Goal: Task Accomplishment & Management: Manage account settings

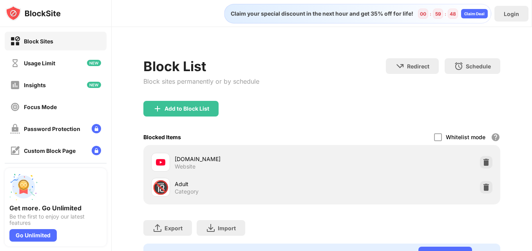
click at [211, 119] on div "Add to Block List" at bounding box center [321, 115] width 356 height 28
click at [209, 115] on div "Add to Block List" at bounding box center [321, 115] width 356 height 28
click at [209, 115] on div "Add to Block List" at bounding box center [180, 109] width 75 height 16
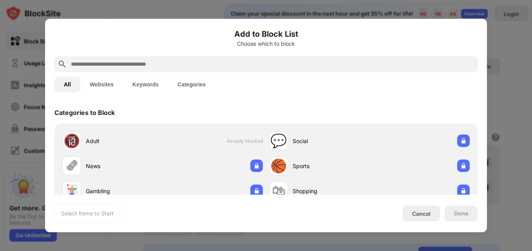
click at [175, 72] on div "All Websites Keywords Categories" at bounding box center [265, 84] width 423 height 25
click at [177, 68] on input "text" at bounding box center [272, 63] width 404 height 9
paste input "**********"
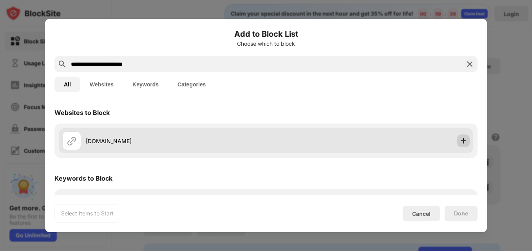
type input "**********"
click at [460, 141] on img at bounding box center [463, 141] width 8 height 8
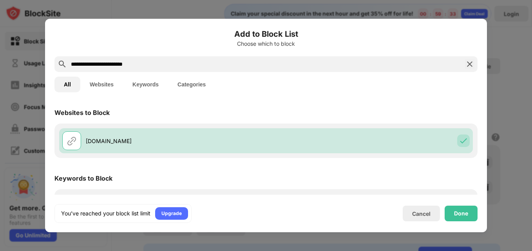
click at [465, 64] on img at bounding box center [469, 63] width 9 height 9
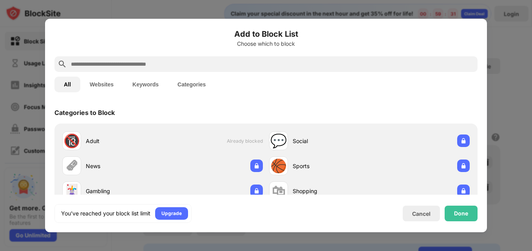
click at [490, 68] on div at bounding box center [266, 125] width 532 height 251
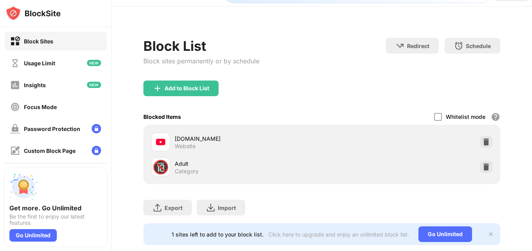
scroll to position [27, 0]
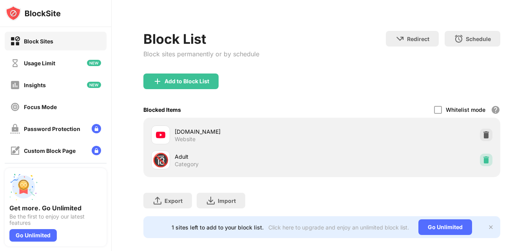
click at [482, 162] on img at bounding box center [486, 160] width 8 height 8
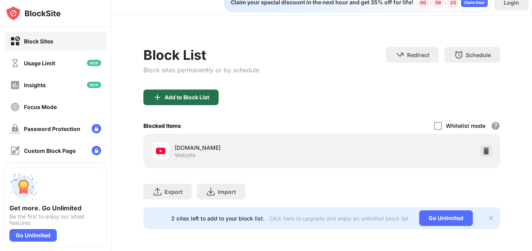
click at [203, 96] on div "Add to Block List" at bounding box center [180, 98] width 75 height 16
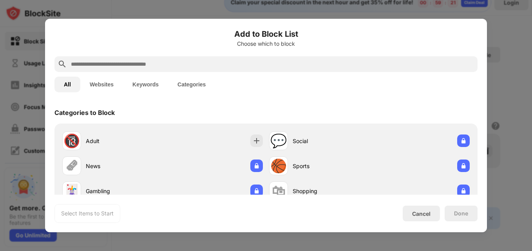
click at [200, 63] on input "text" at bounding box center [272, 63] width 404 height 9
paste input "**********"
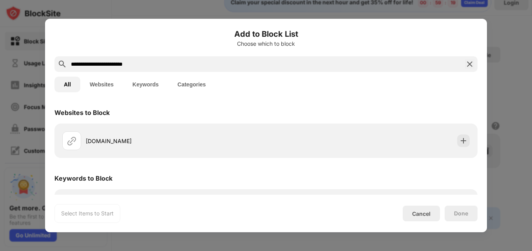
type input "**********"
click at [98, 82] on button "Websites" at bounding box center [101, 85] width 43 height 16
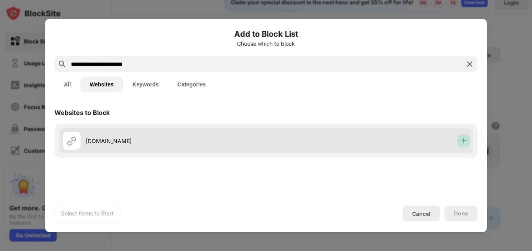
click at [465, 141] on img at bounding box center [463, 141] width 8 height 8
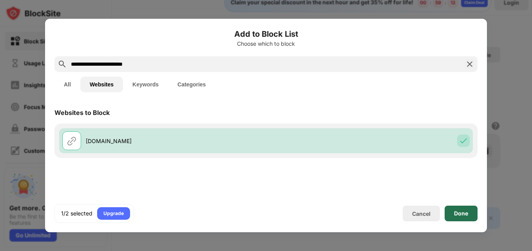
click at [472, 211] on div "Done" at bounding box center [460, 214] width 33 height 16
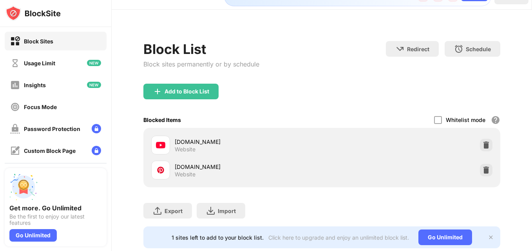
scroll to position [27, 0]
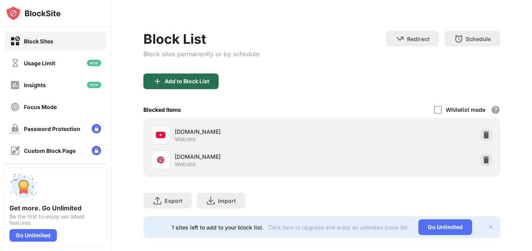
click at [212, 83] on div "Add to Block List" at bounding box center [180, 82] width 75 height 16
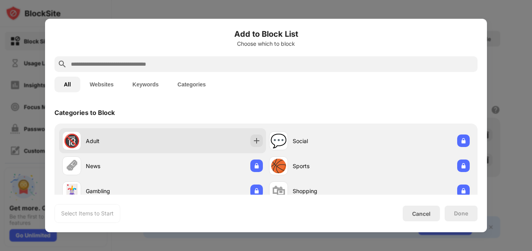
click at [89, 137] on div "Adult" at bounding box center [124, 141] width 77 height 8
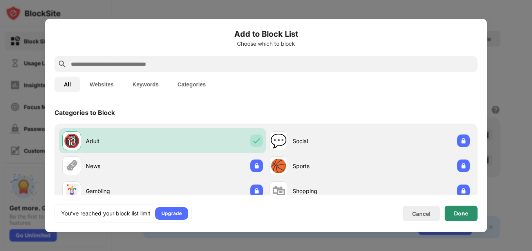
click at [458, 212] on div "Done" at bounding box center [461, 214] width 14 height 6
